Goal: Find specific page/section: Find specific page/section

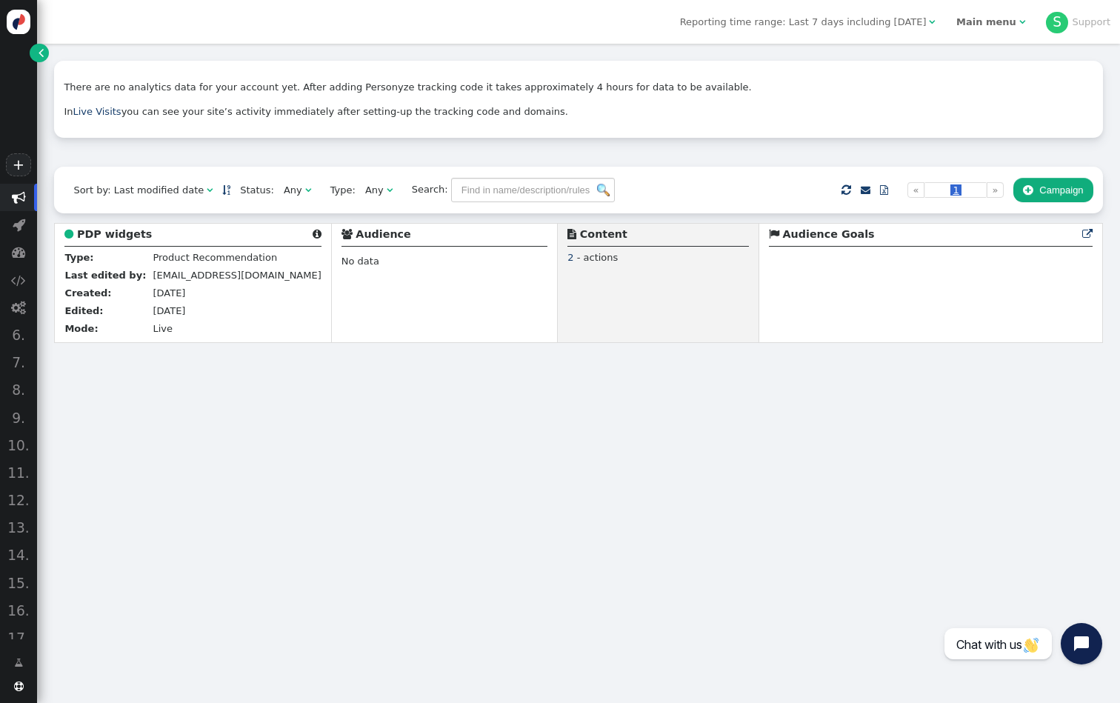
click at [34, 47] on link "" at bounding box center [39, 53] width 19 height 19
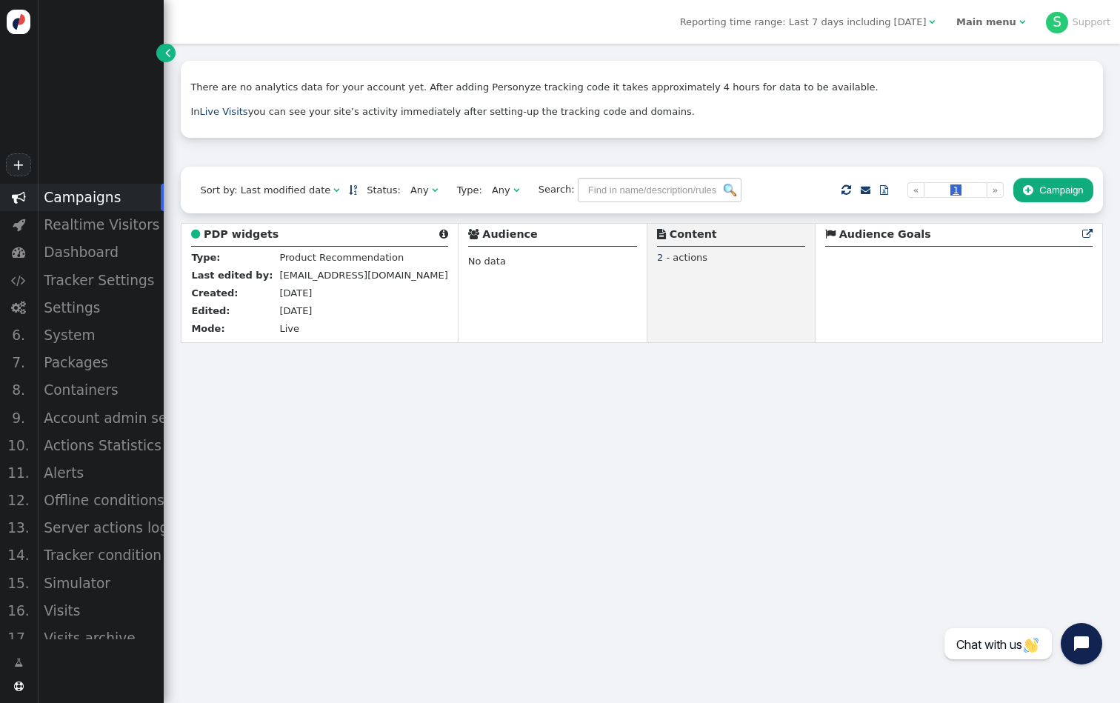
click at [1002, 24] on b "Main menu" at bounding box center [986, 21] width 60 height 11
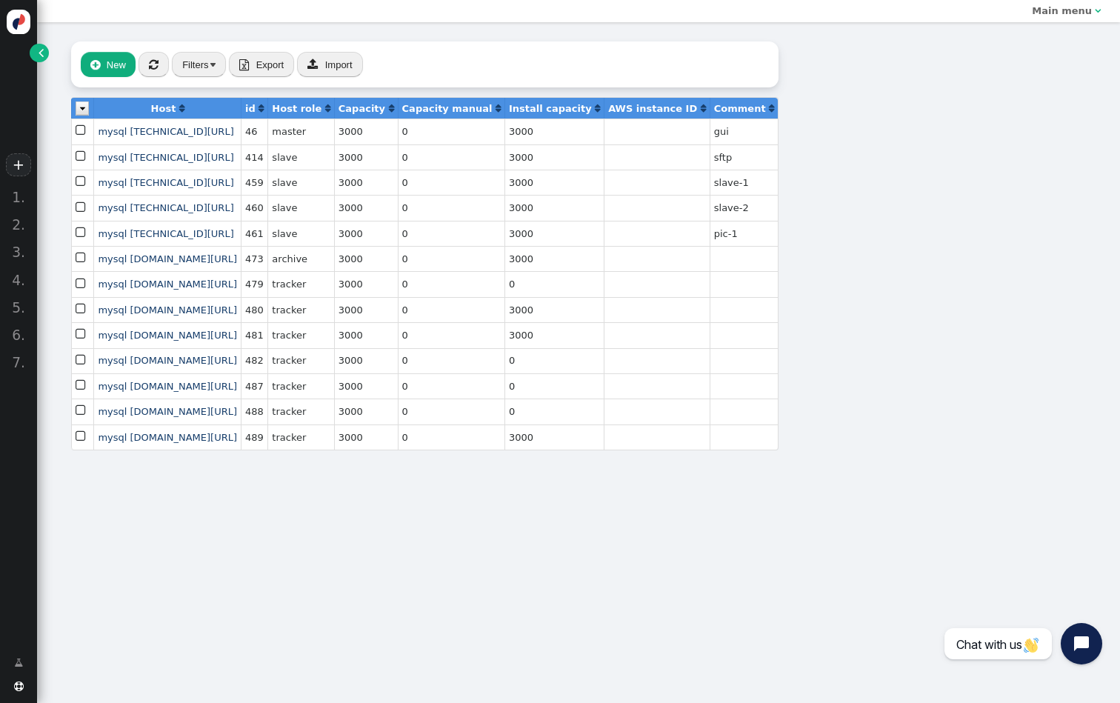
click at [50, 50] on div " New  « ◂ 1 ▸ » Filters  Export  Import Host  id  Host role  Capacity  …" at bounding box center [425, 245] width 776 height 447
click at [47, 61] on div " New  « ◂ 1 ▸ » Filters  Export  Import Host  id  Host role  Capacity  …" at bounding box center [425, 245] width 776 height 447
click at [43, 52] on span "" at bounding box center [41, 52] width 5 height 15
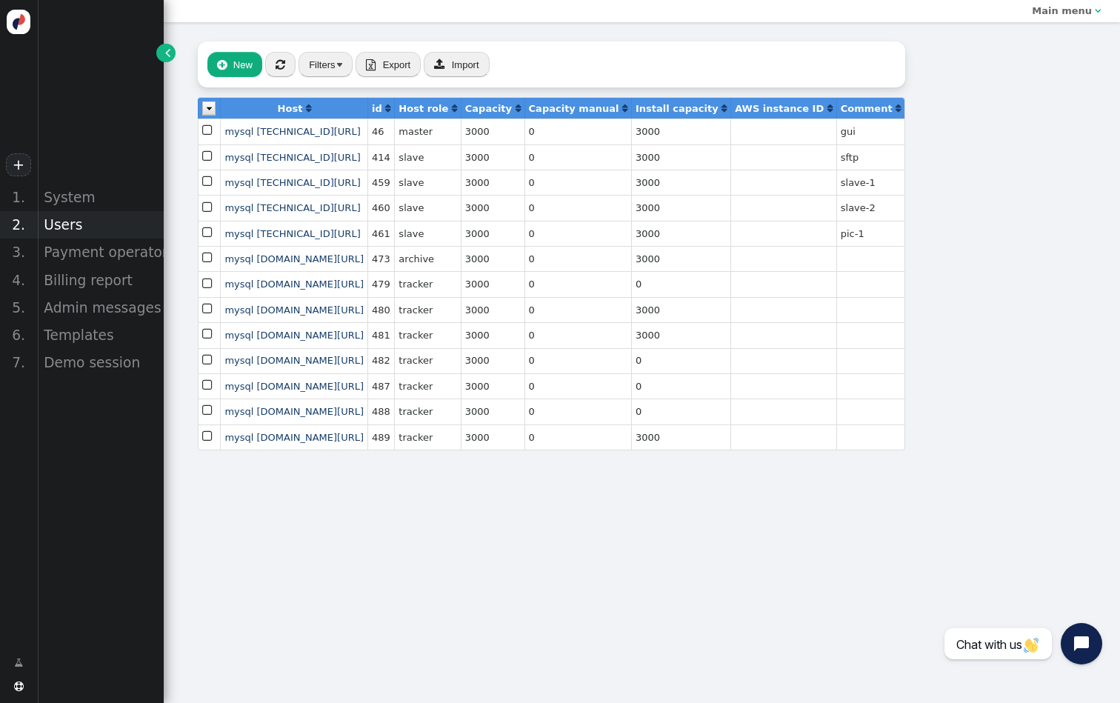
click at [84, 220] on div "Users" at bounding box center [100, 224] width 127 height 27
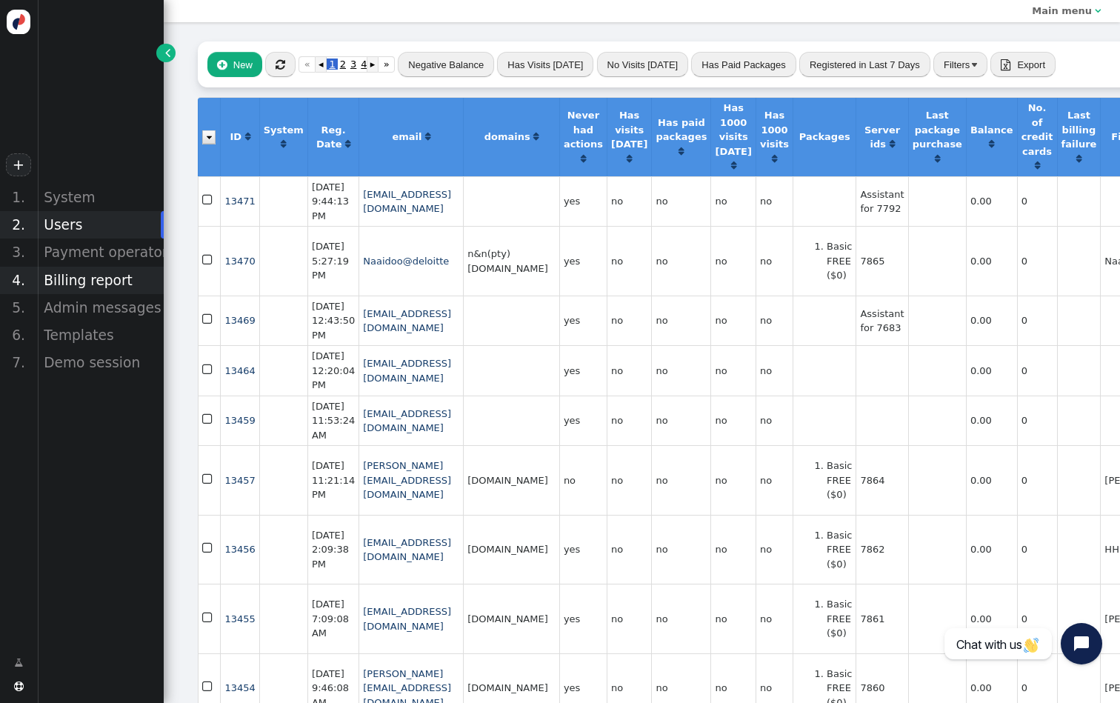
click at [90, 283] on div "Billing report" at bounding box center [100, 280] width 127 height 27
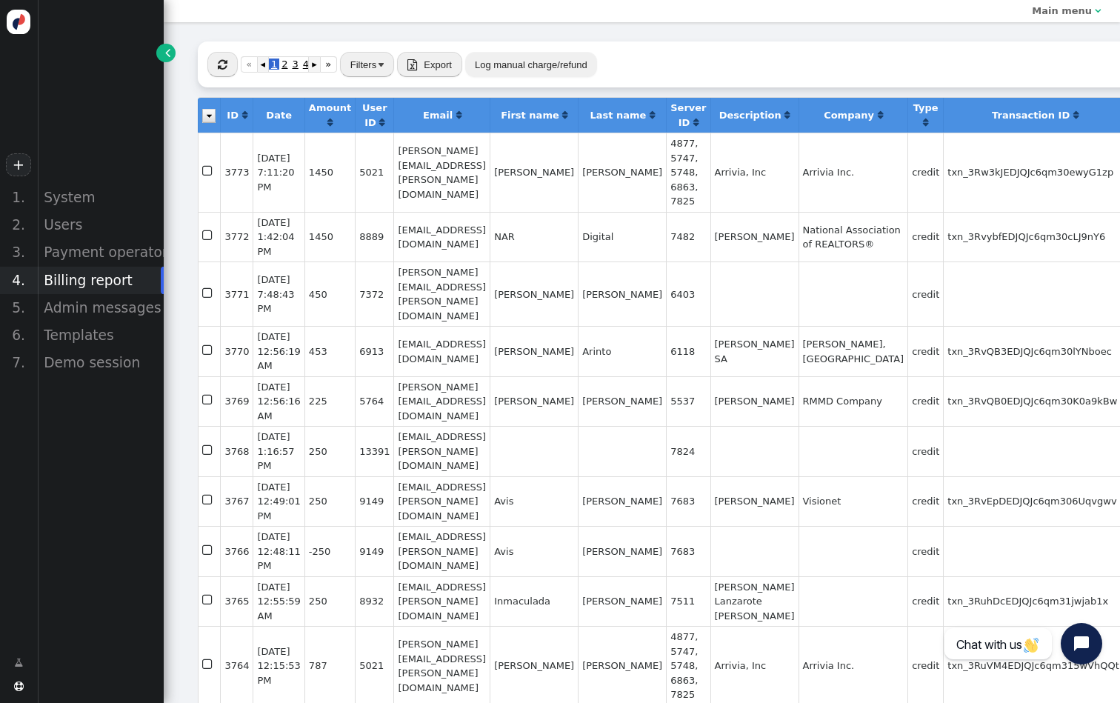
click at [90, 283] on div "Billing report" at bounding box center [100, 280] width 127 height 27
click at [96, 236] on div "Users" at bounding box center [100, 224] width 127 height 27
